Goal: Find contact information: Find contact information

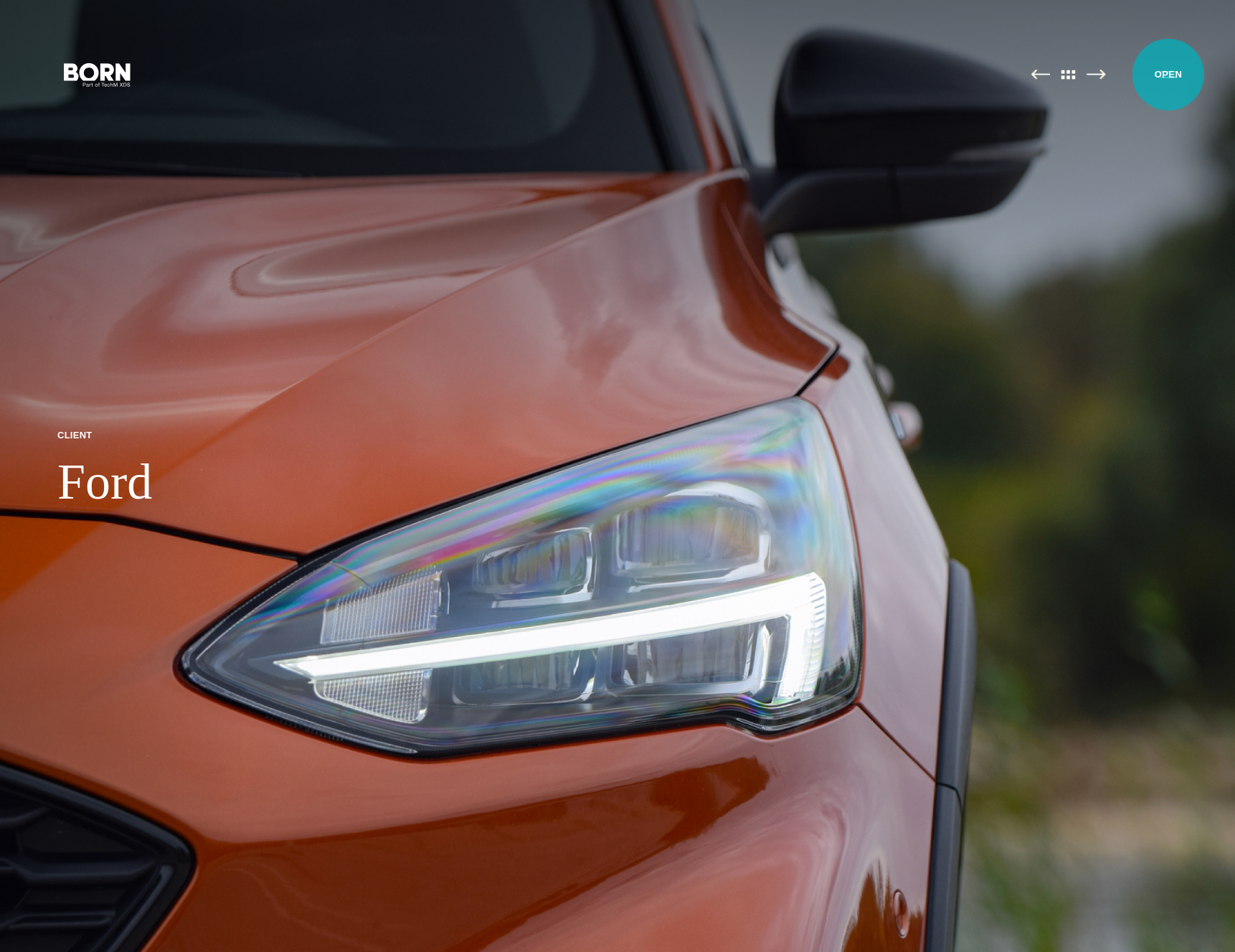
click at [1168, 75] on button "Primary Menu" at bounding box center [1168, 74] width 34 height 30
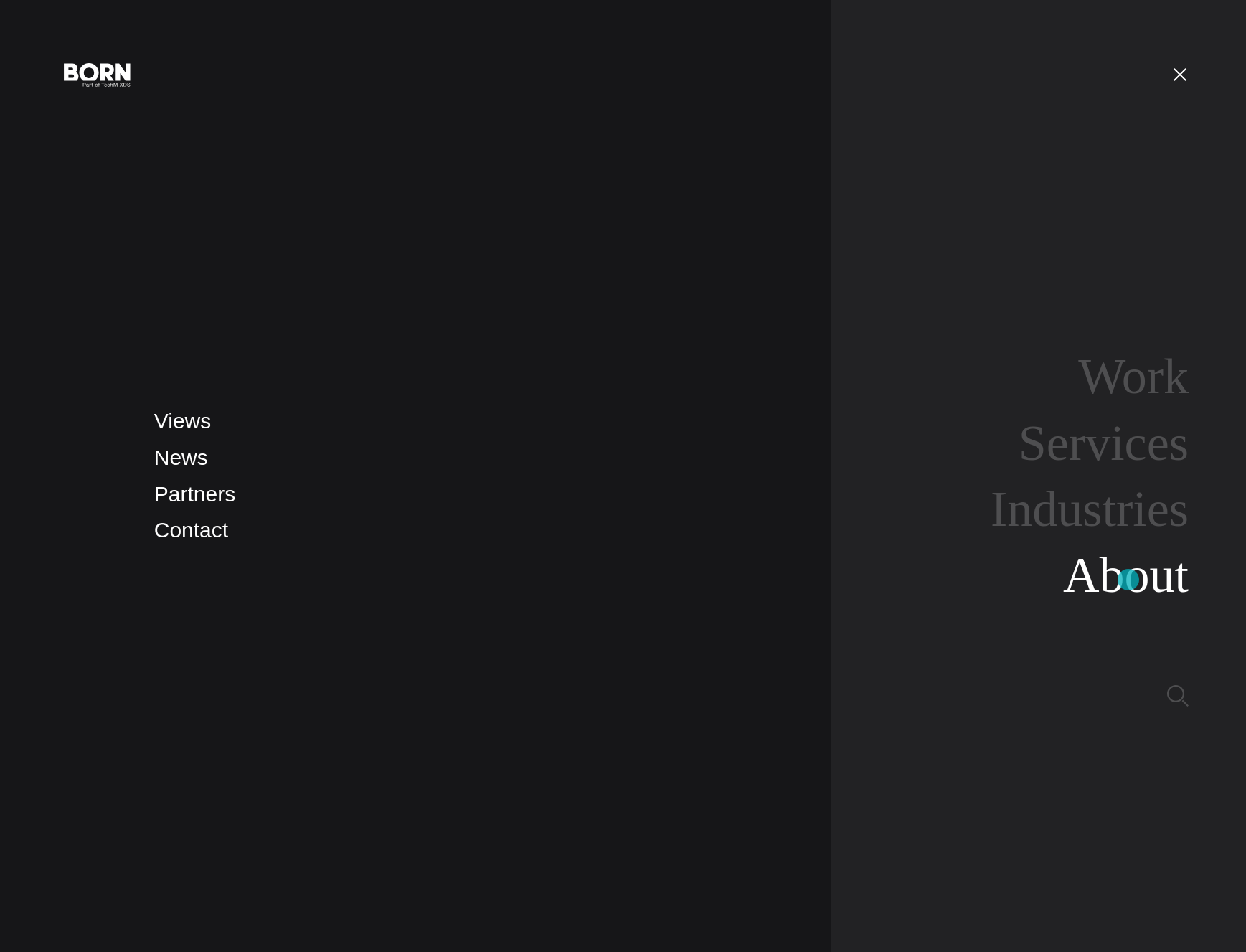
click at [1129, 580] on link "About" at bounding box center [1125, 575] width 126 height 55
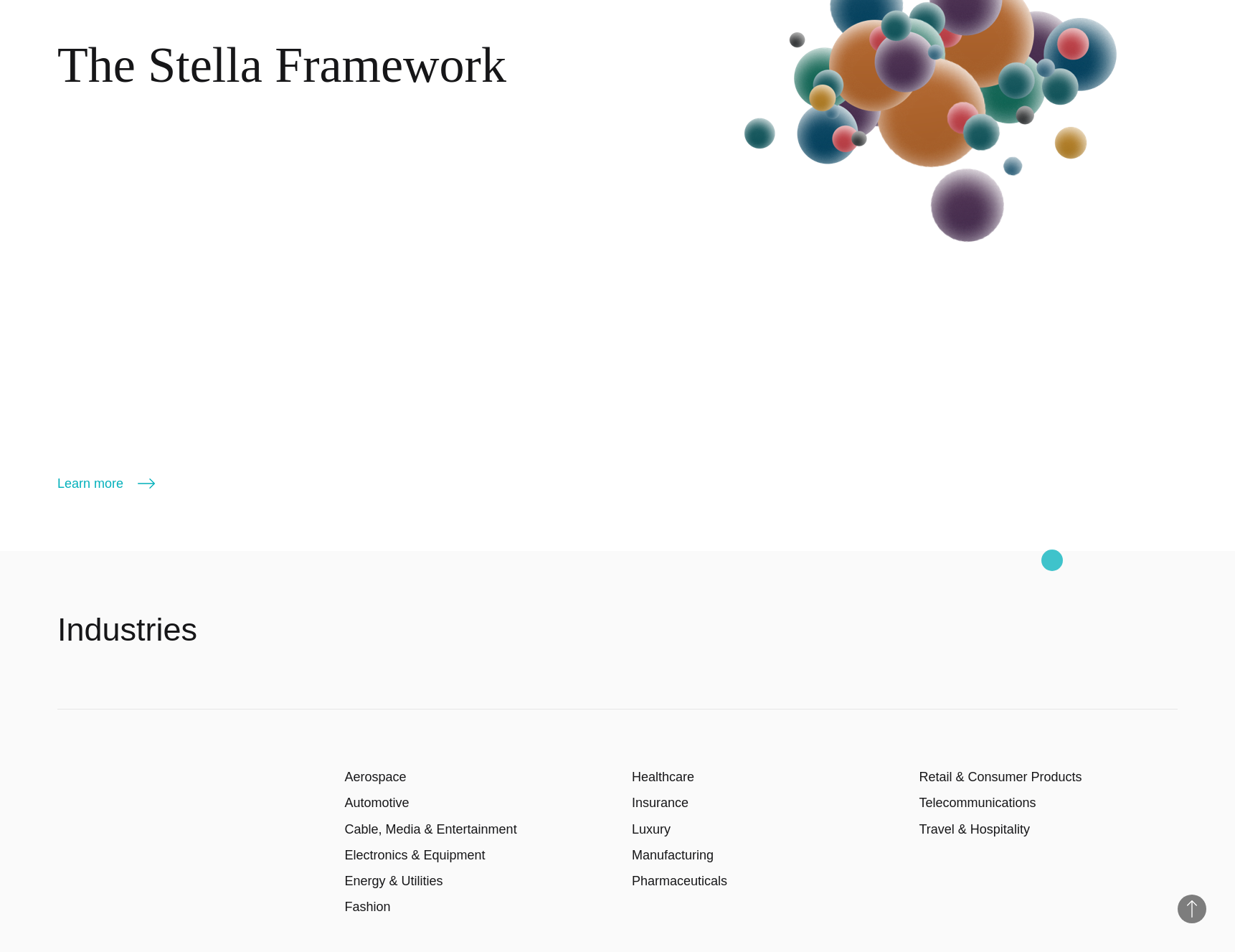
scroll to position [3300, 0]
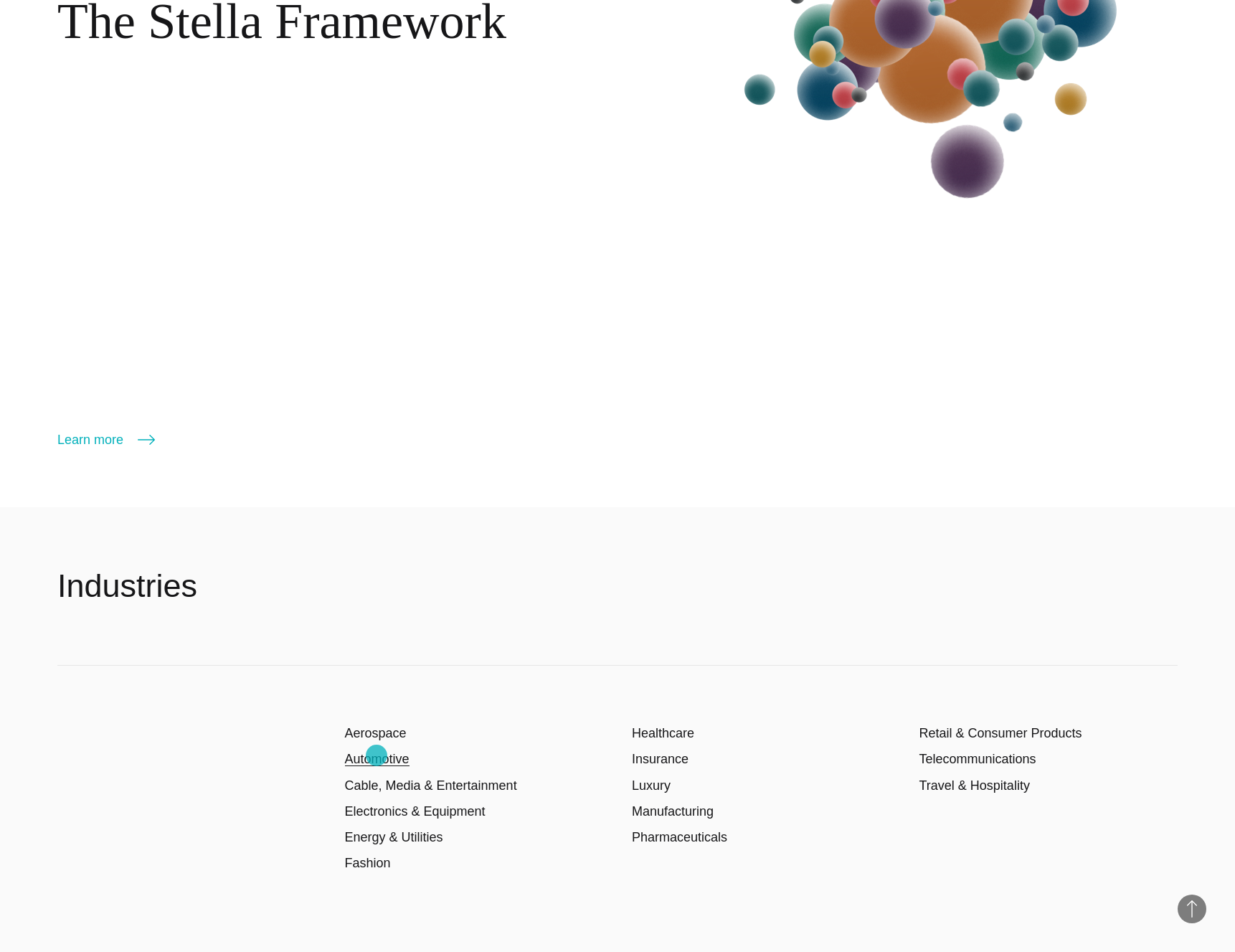
click at [377, 755] on link "Automotive" at bounding box center [378, 758] width 65 height 14
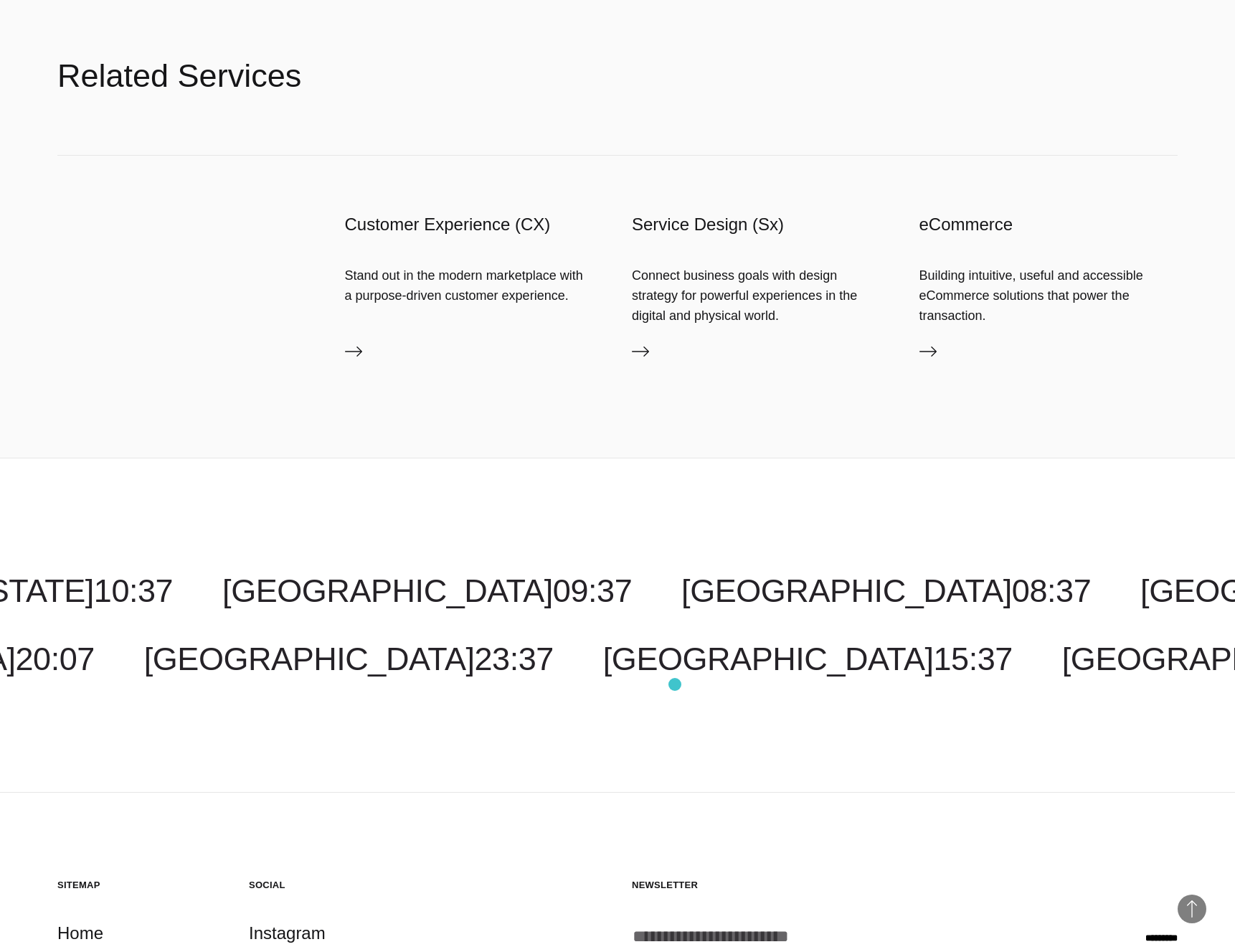
scroll to position [4685, 0]
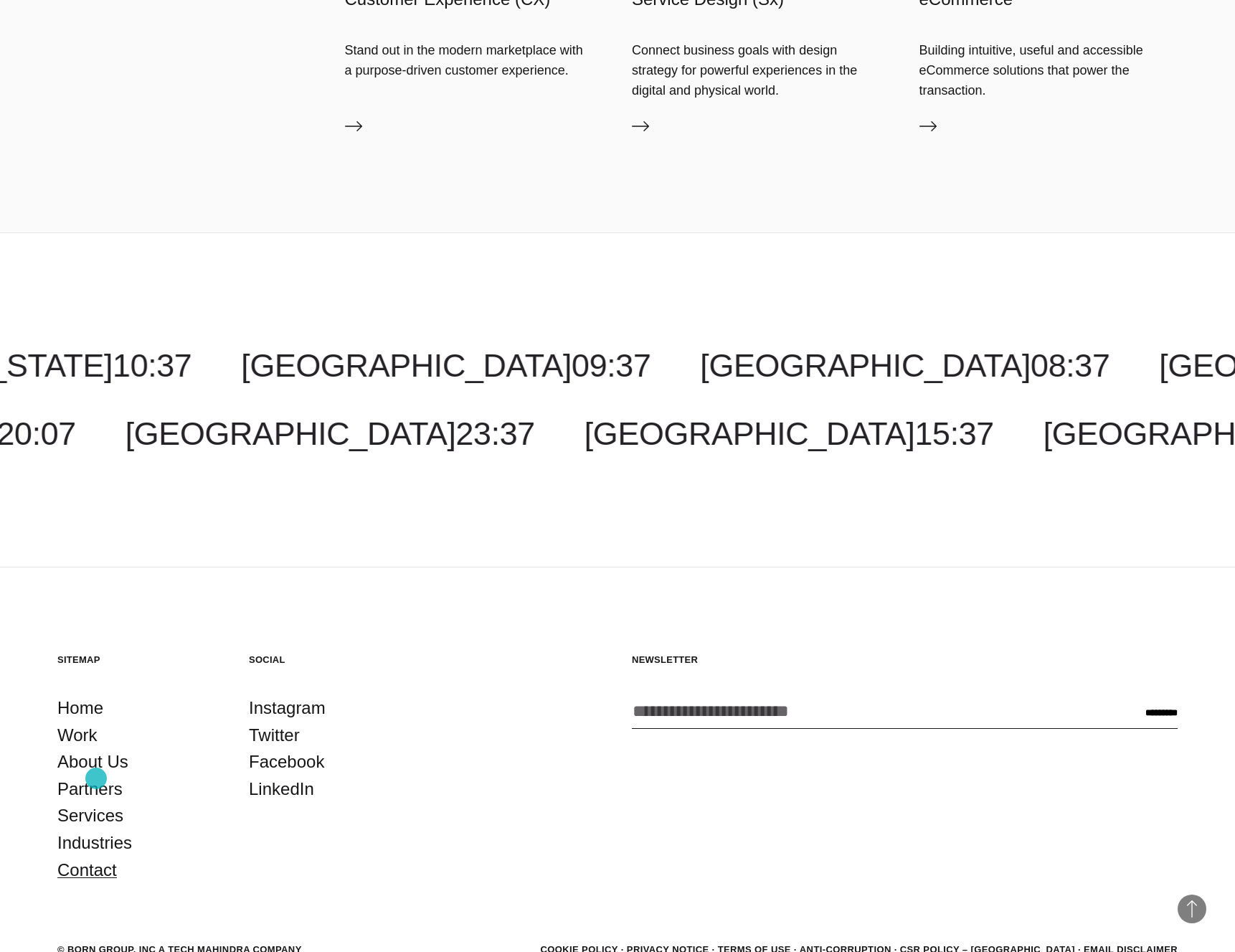
click at [96, 856] on link "Contact" at bounding box center [87, 870] width 60 height 27
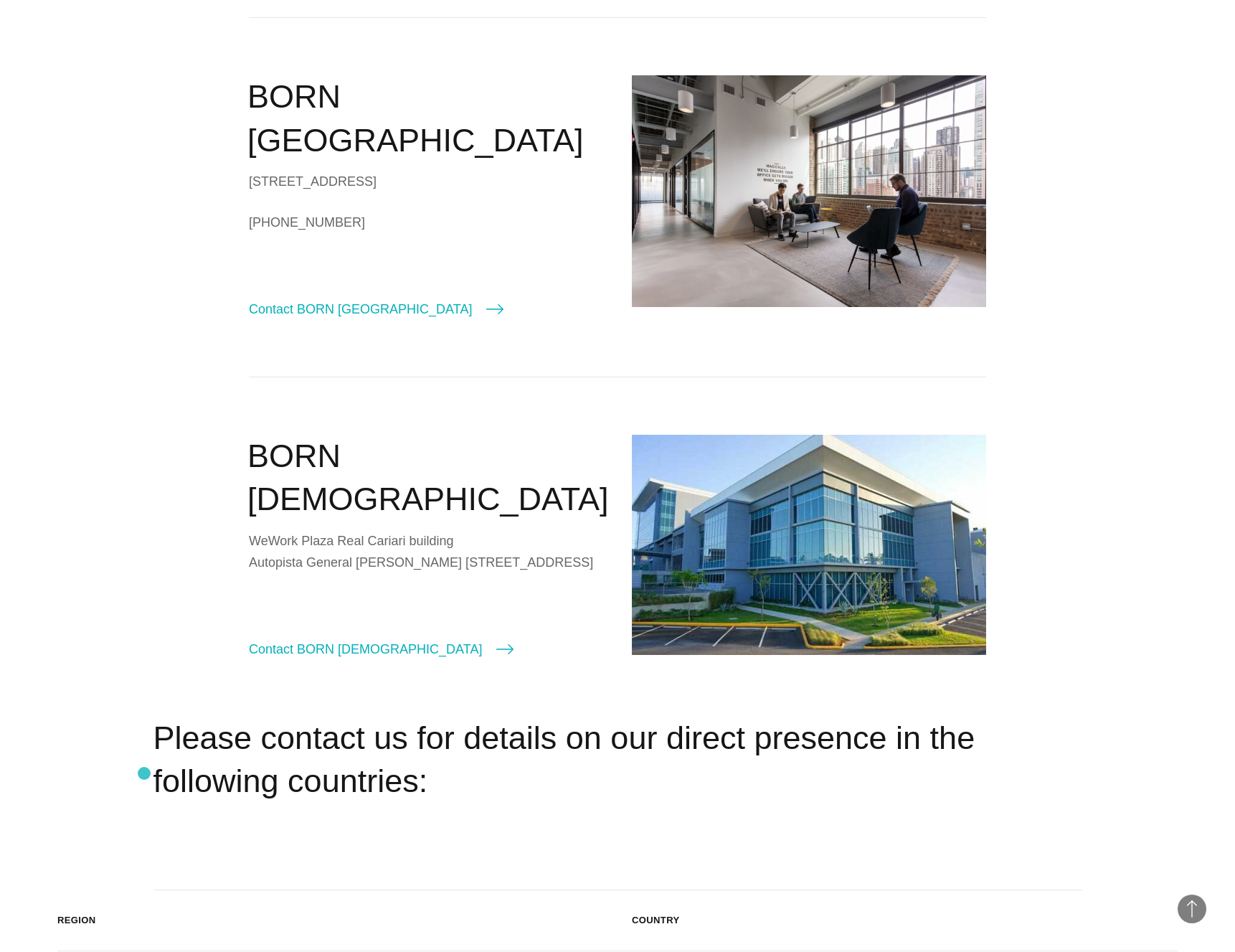
scroll to position [1724, 0]
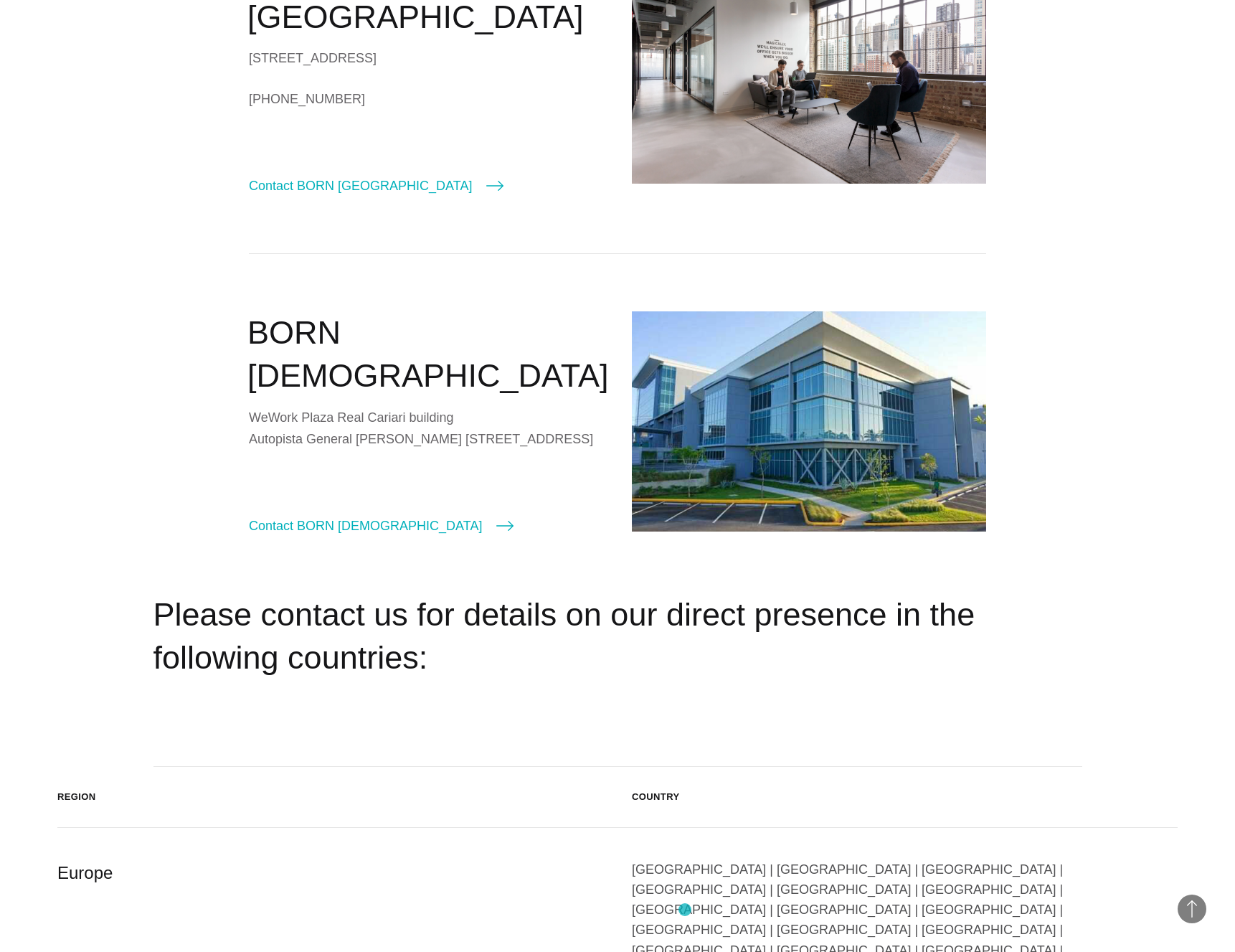
click at [685, 910] on div "[GEOGRAPHIC_DATA] | [GEOGRAPHIC_DATA] | [GEOGRAPHIC_DATA] | [GEOGRAPHIC_DATA] |…" at bounding box center [905, 930] width 546 height 141
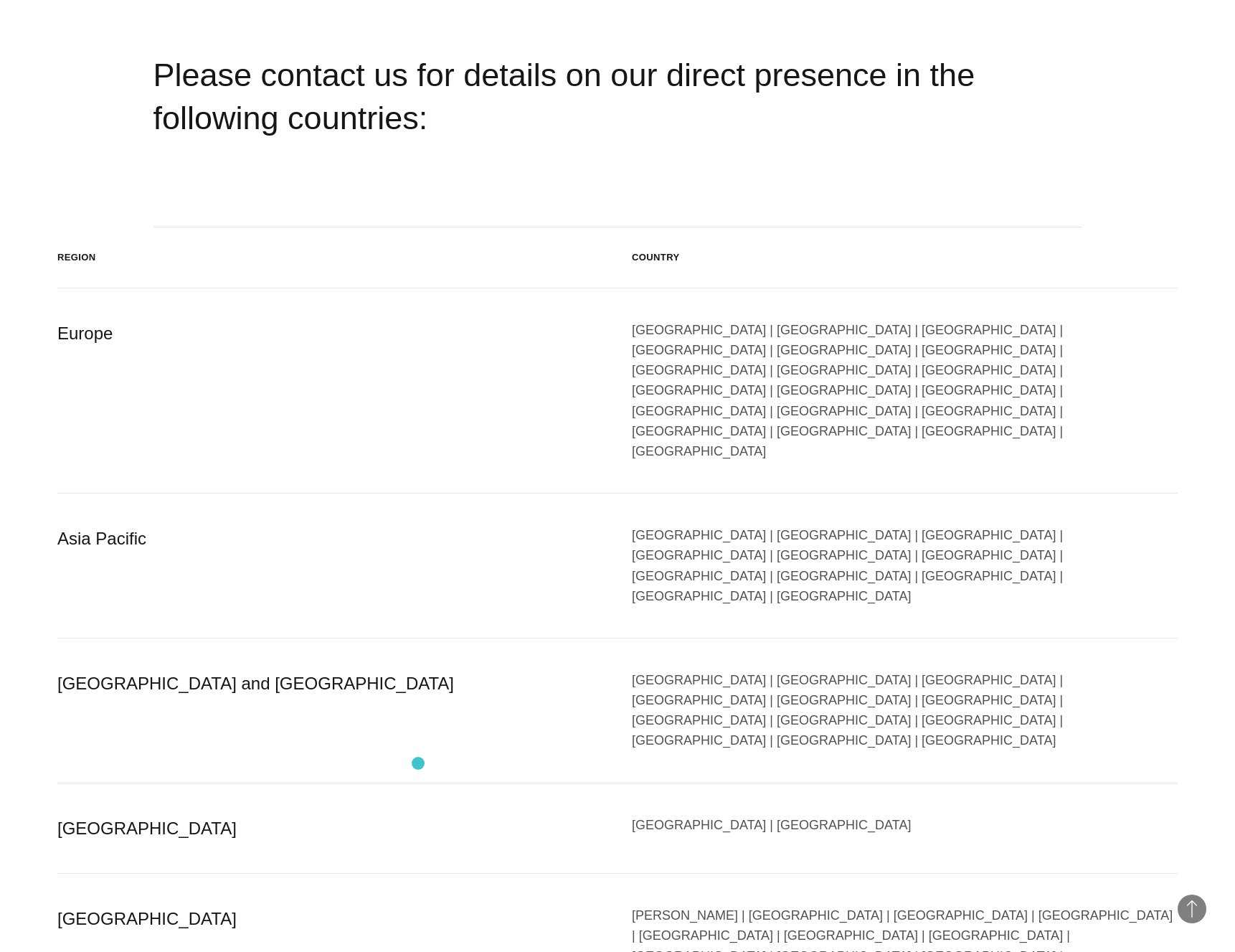
scroll to position [2152, 0]
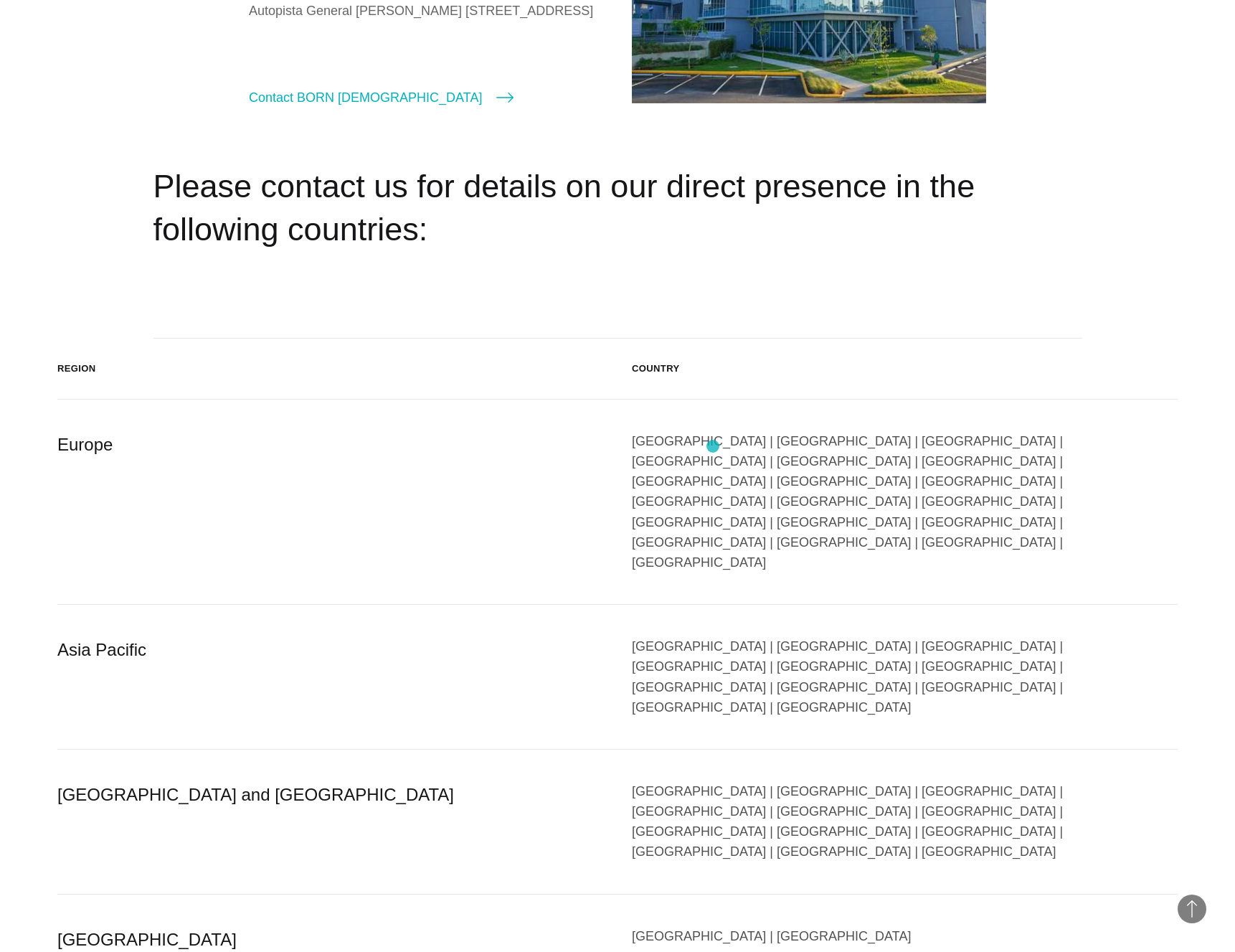
click at [713, 446] on div "[GEOGRAPHIC_DATA] | [GEOGRAPHIC_DATA] | [GEOGRAPHIC_DATA] | [GEOGRAPHIC_DATA] |…" at bounding box center [905, 501] width 546 height 141
click at [96, 442] on div "Europe" at bounding box center [330, 501] width 546 height 141
